Goal: Task Accomplishment & Management: Manage account settings

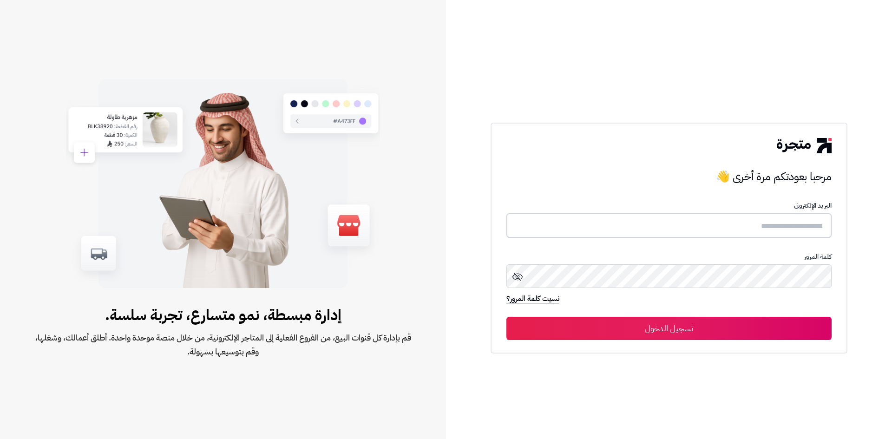
click at [778, 226] on input "text" at bounding box center [669, 225] width 325 height 25
click at [764, 226] on input "text" at bounding box center [669, 225] width 325 height 25
click at [724, 231] on input "text" at bounding box center [669, 225] width 325 height 25
paste input "**********"
type input "**********"
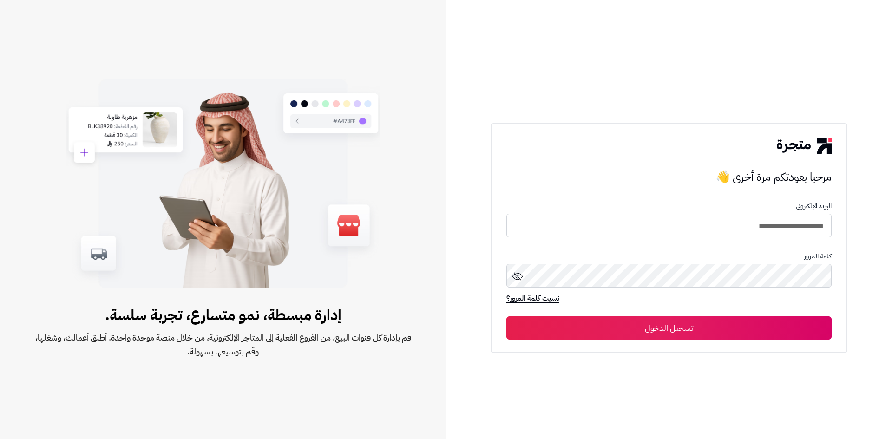
click at [638, 335] on button "تسجيل الدخول" at bounding box center [669, 327] width 325 height 23
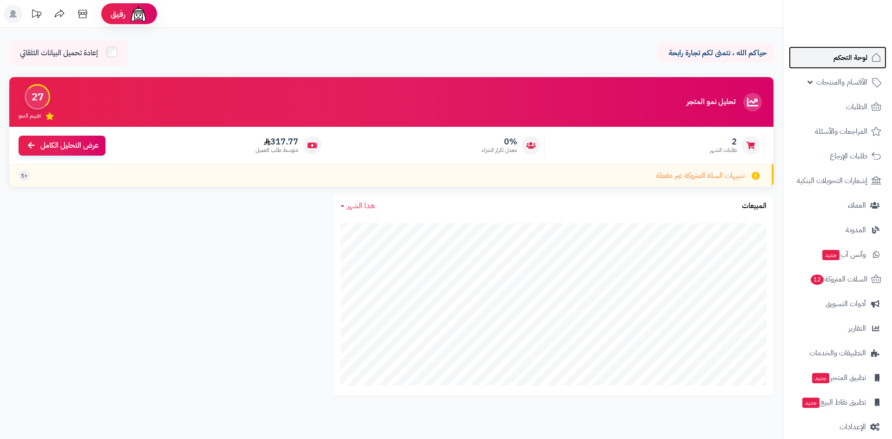
click at [868, 62] on link "لوحة التحكم" at bounding box center [838, 57] width 98 height 22
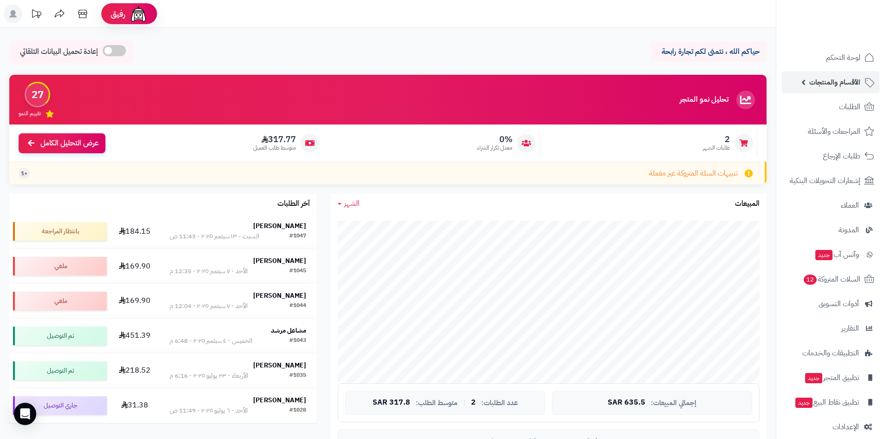
click at [833, 83] on span "الأقسام والمنتجات" at bounding box center [835, 82] width 51 height 13
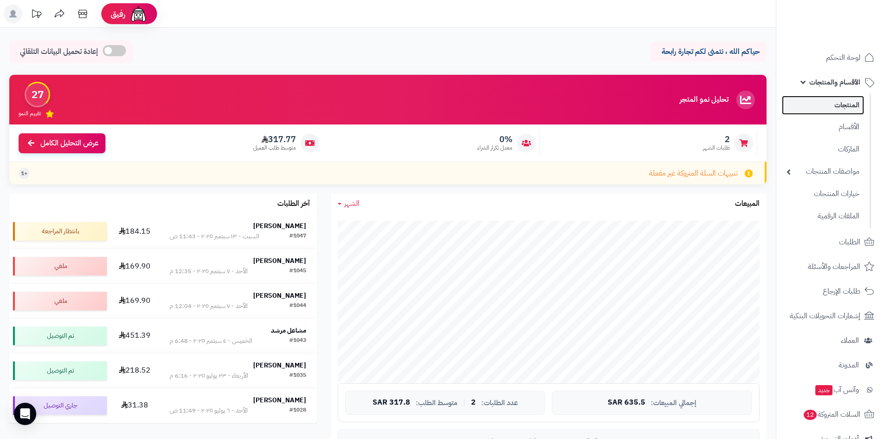
click at [852, 105] on link "المنتجات" at bounding box center [823, 105] width 82 height 19
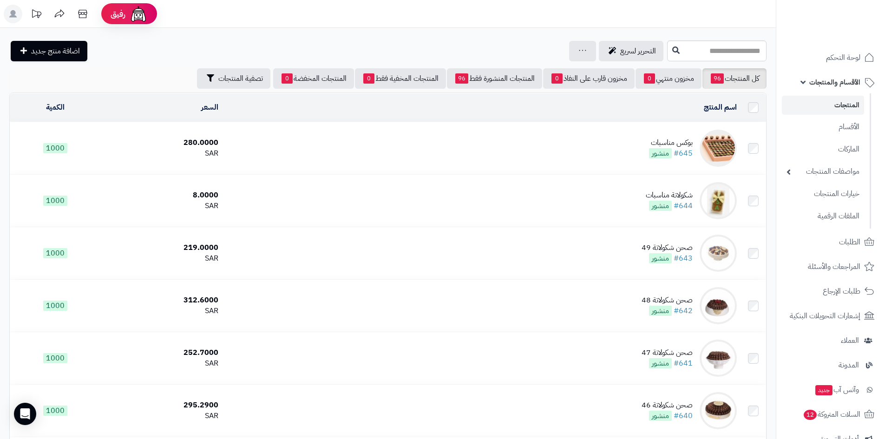
click at [497, 128] on td "بوكس مناسبات #645 منشور" at bounding box center [481, 148] width 519 height 52
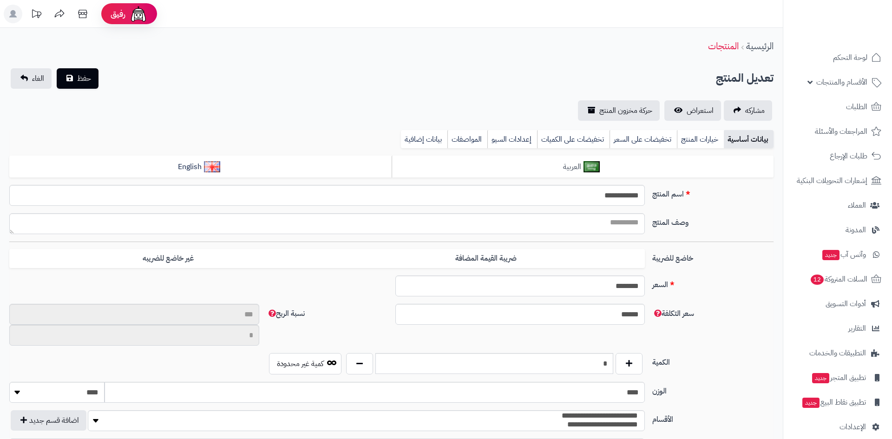
type input "**"
type input "**********"
type input "******"
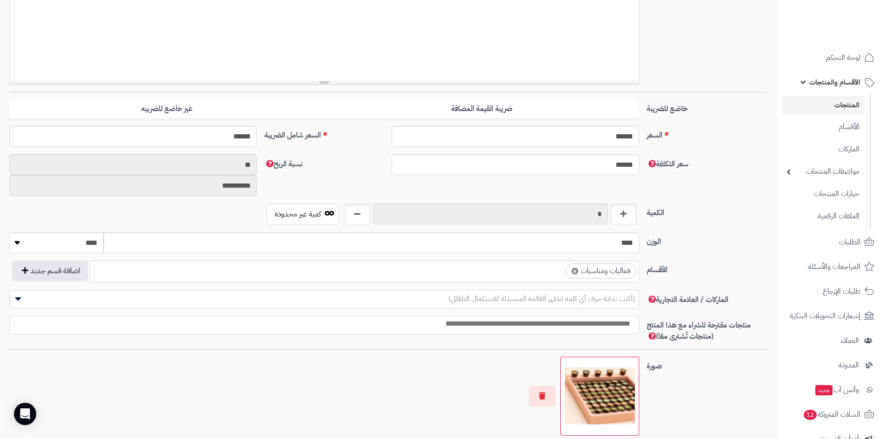
scroll to position [418, 0]
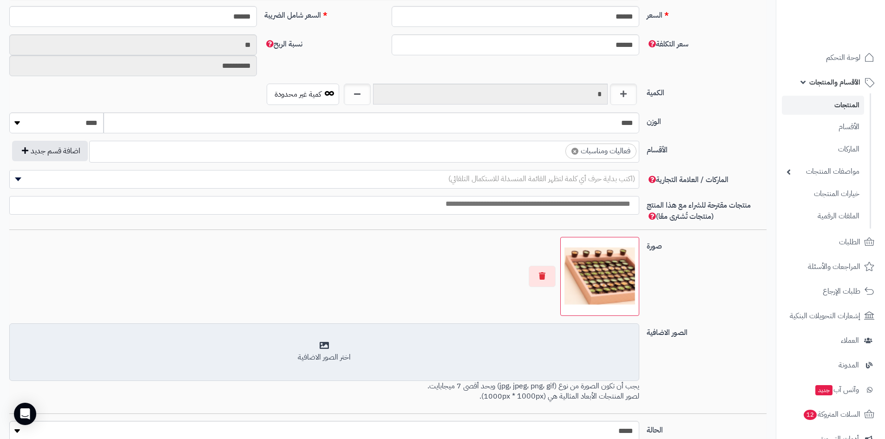
click at [426, 349] on div "اختر الصور الاضافية" at bounding box center [324, 352] width 618 height 22
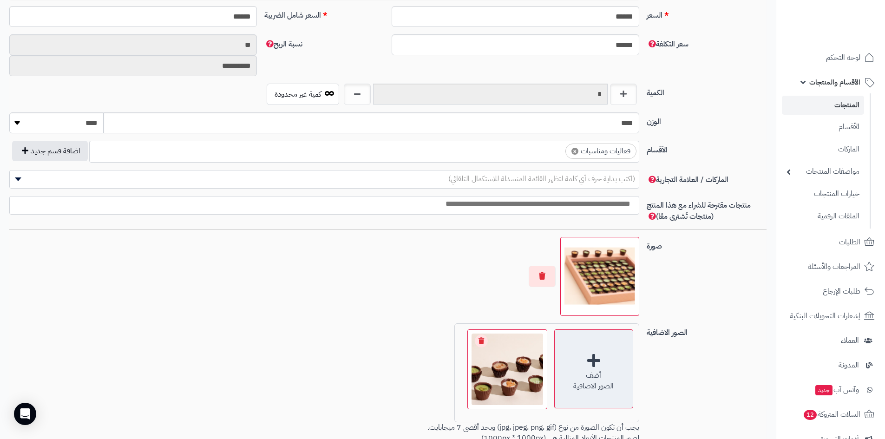
click at [621, 377] on div "أضف" at bounding box center [594, 375] width 78 height 11
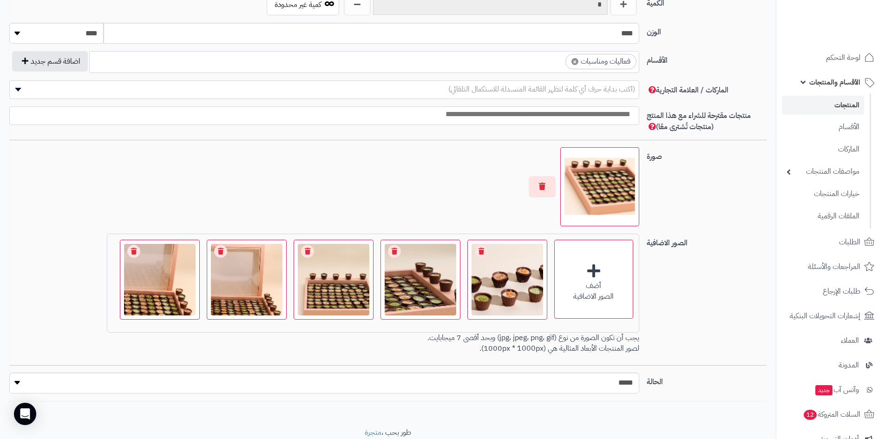
scroll to position [511, 0]
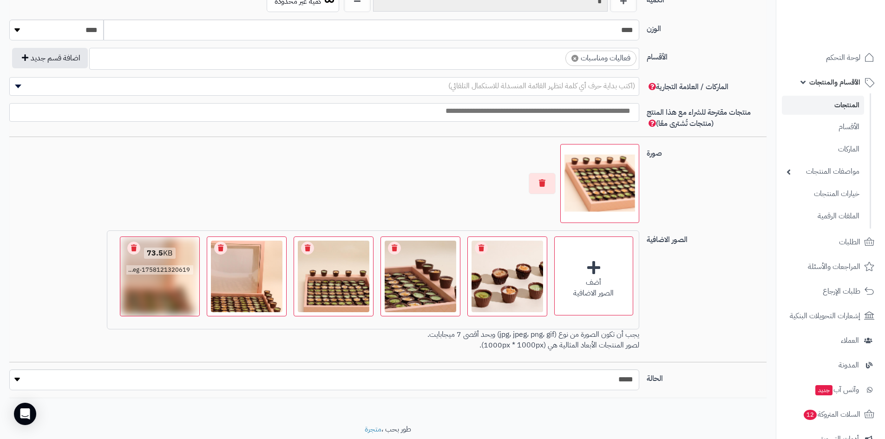
click at [218, 246] on link "Remove file" at bounding box center [220, 248] width 13 height 13
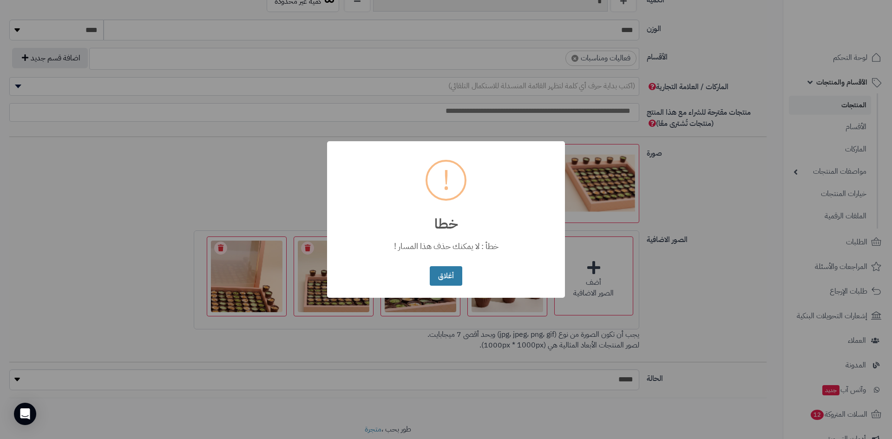
click at [441, 279] on button "أغلاق" at bounding box center [446, 276] width 32 height 20
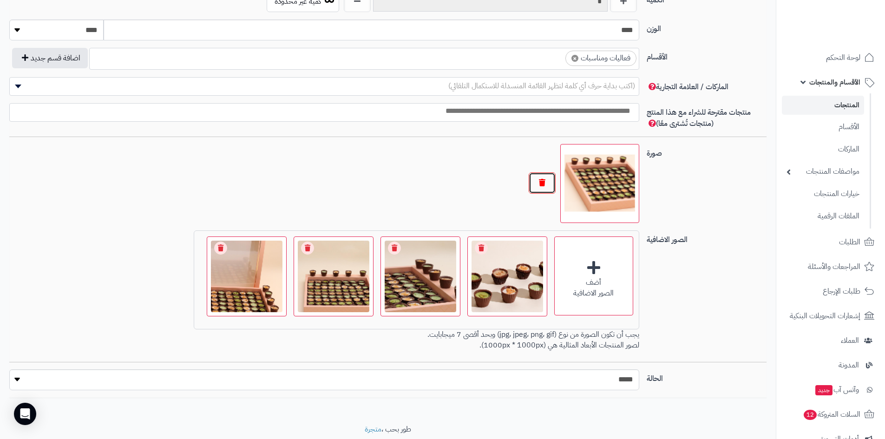
click at [547, 182] on button "button" at bounding box center [542, 182] width 27 height 21
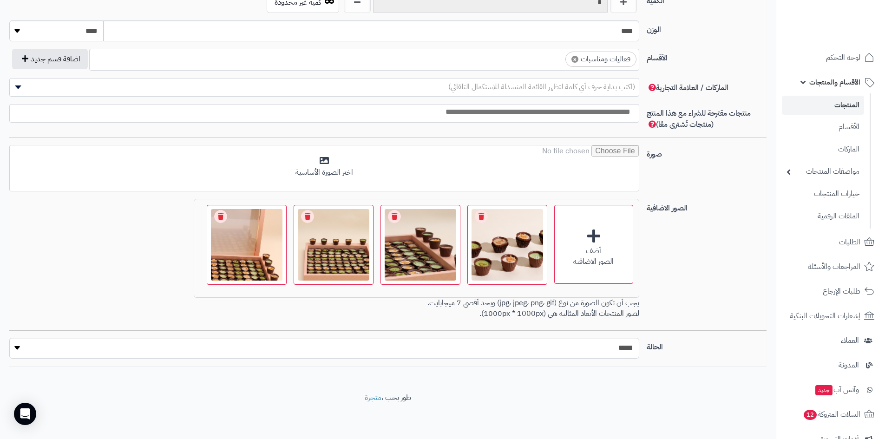
scroll to position [510, 0]
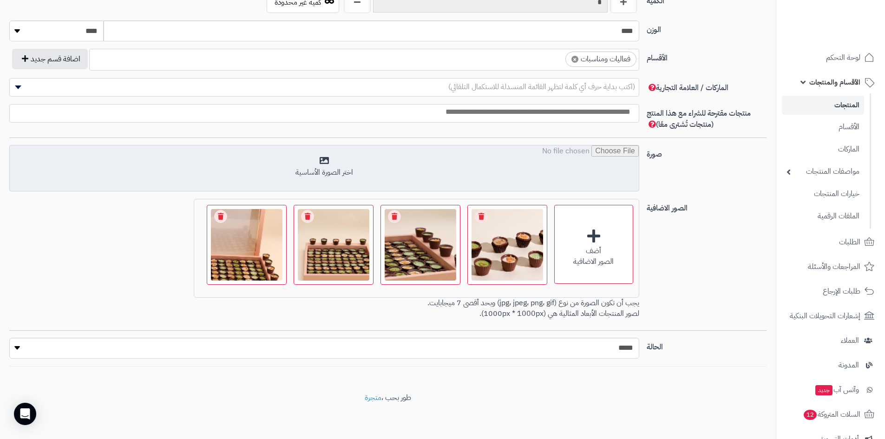
click at [418, 179] on input "file" at bounding box center [324, 168] width 629 height 46
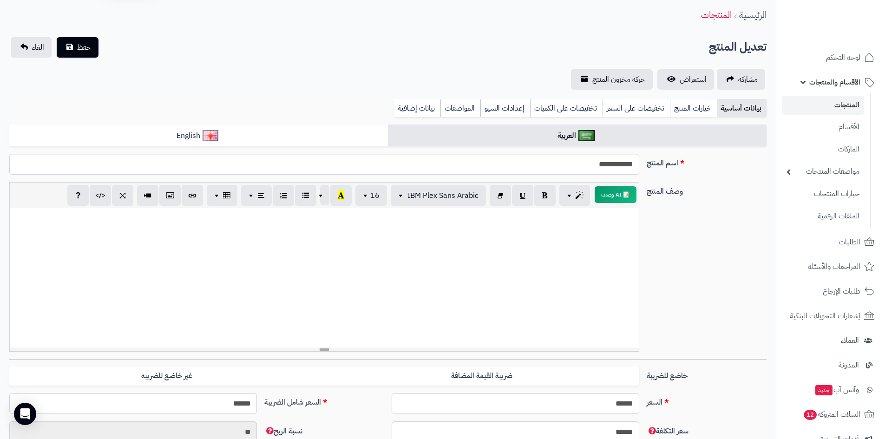
scroll to position [0, 0]
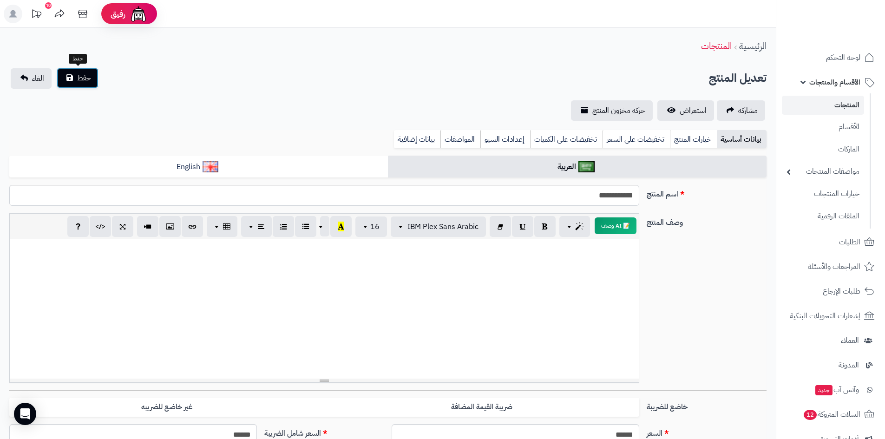
click at [86, 71] on button "حفظ" at bounding box center [78, 78] width 42 height 20
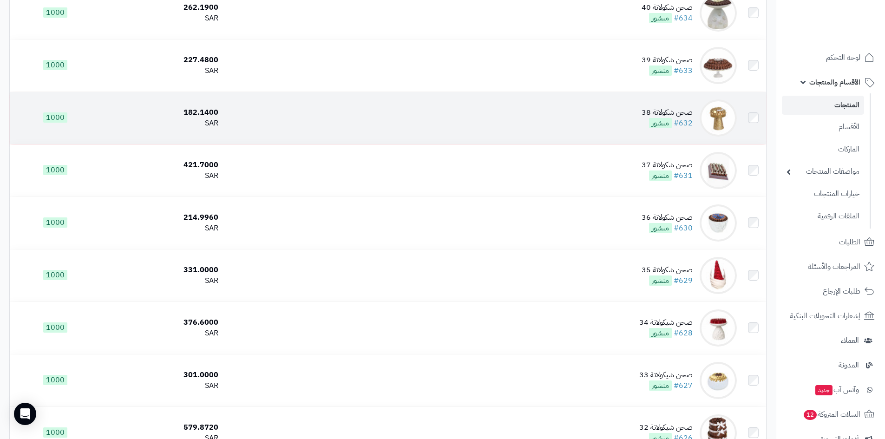
scroll to position [744, 0]
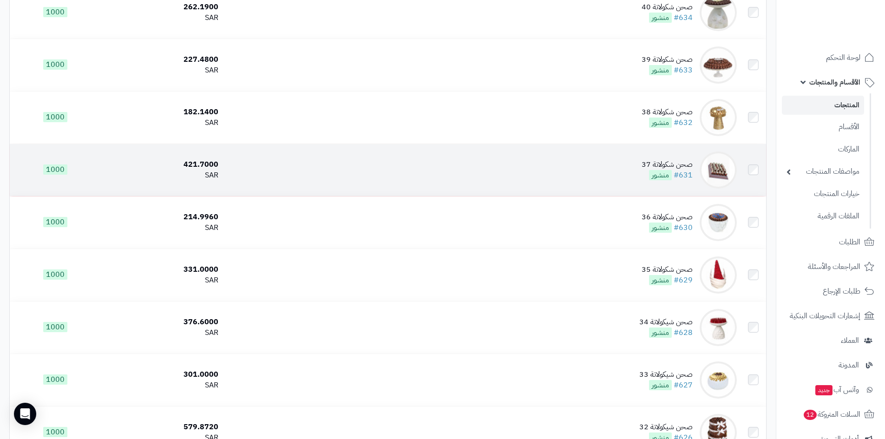
click at [721, 169] on img at bounding box center [718, 169] width 37 height 37
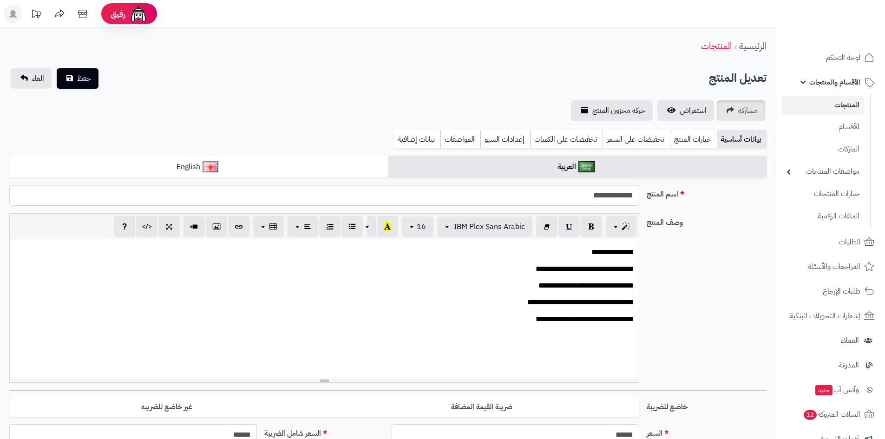
scroll to position [86, 0]
click at [696, 110] on span "استعراض" at bounding box center [693, 110] width 27 height 11
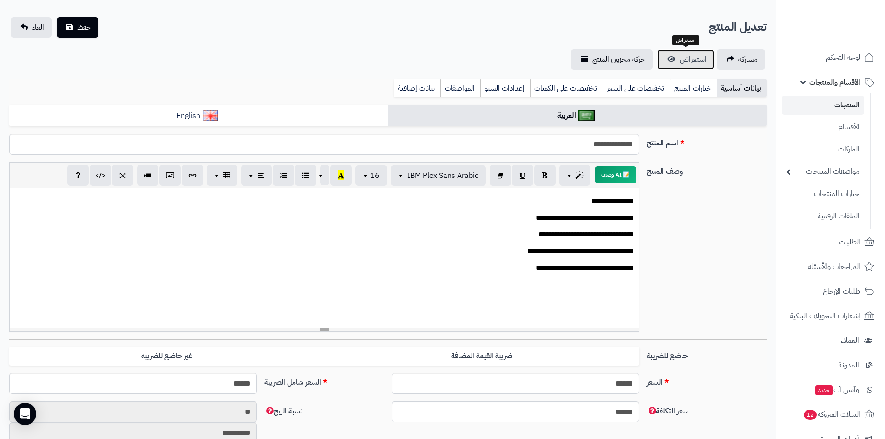
scroll to position [0, 0]
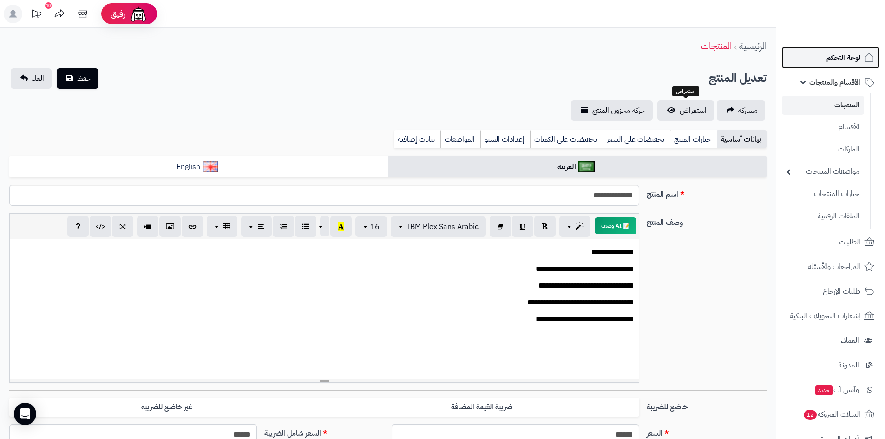
click at [846, 62] on span "لوحة التحكم" at bounding box center [844, 57] width 34 height 13
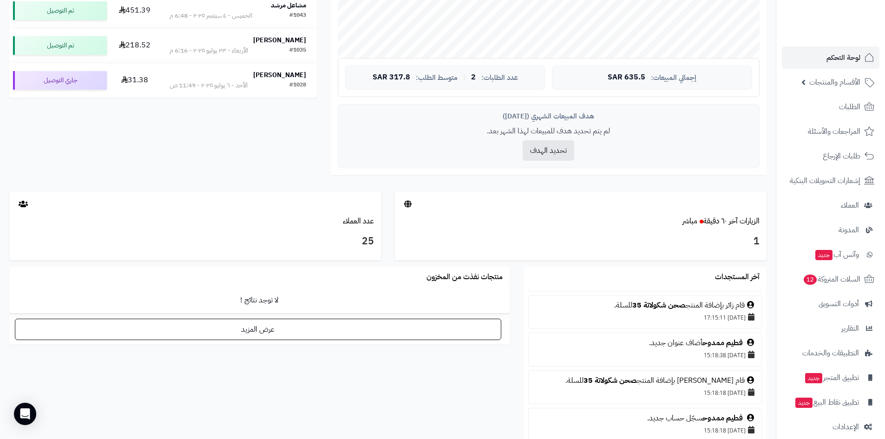
scroll to position [46, 0]
